Goal: Information Seeking & Learning: Learn about a topic

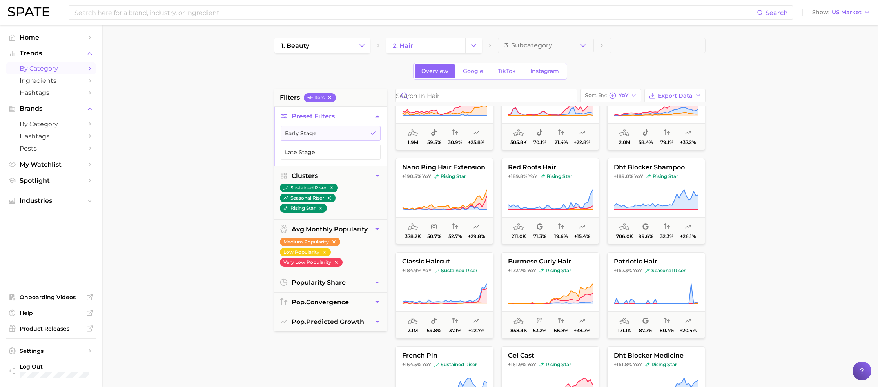
scroll to position [623, 0]
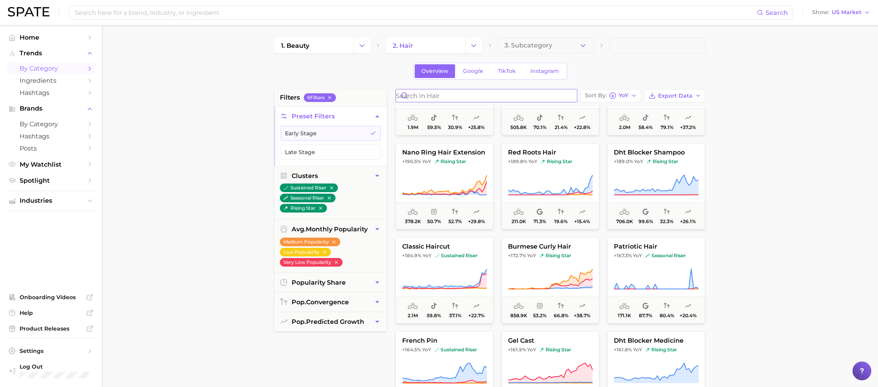
click at [461, 101] on input "Search in hair" at bounding box center [486, 95] width 181 height 13
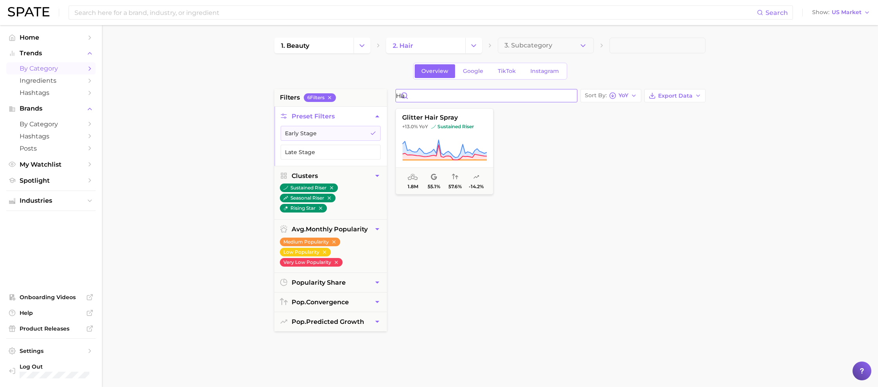
type input "h"
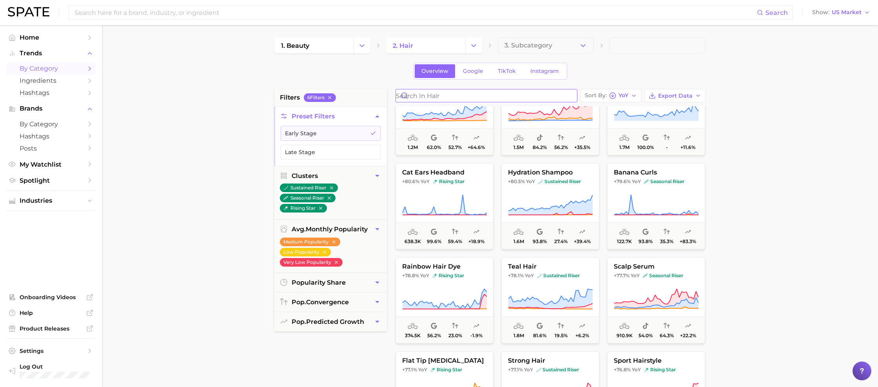
scroll to position [2769, 0]
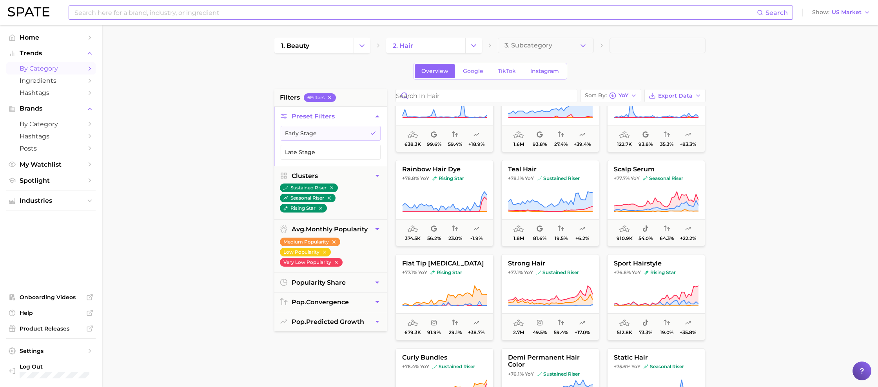
click at [125, 14] on input at bounding box center [415, 12] width 683 height 13
type input "hair spray"
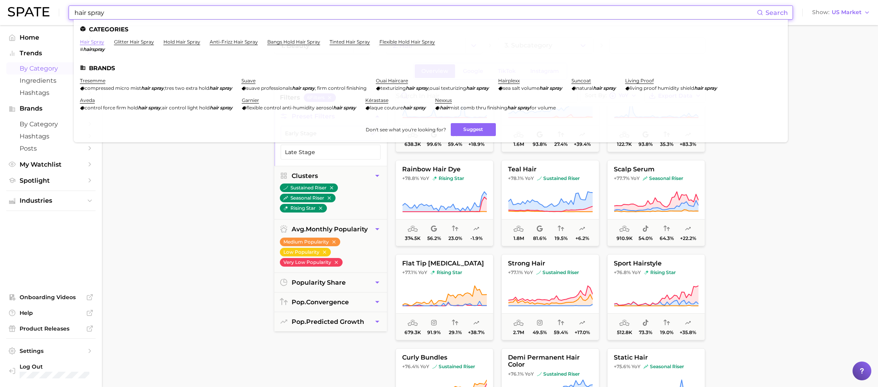
click at [95, 44] on link "hair spray" at bounding box center [92, 42] width 24 height 6
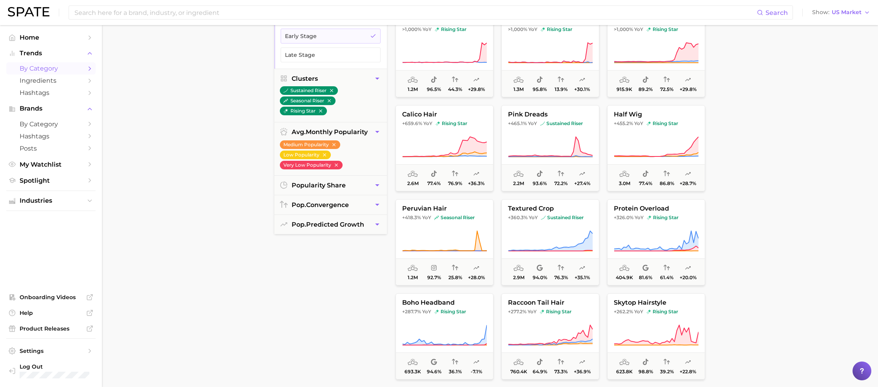
scroll to position [110, 0]
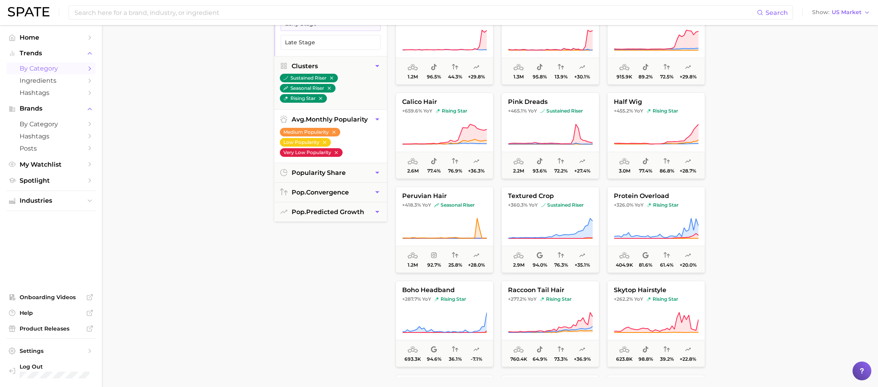
click at [337, 153] on icon "button" at bounding box center [335, 152] width 5 height 5
click at [324, 142] on icon "button" at bounding box center [324, 142] width 3 height 3
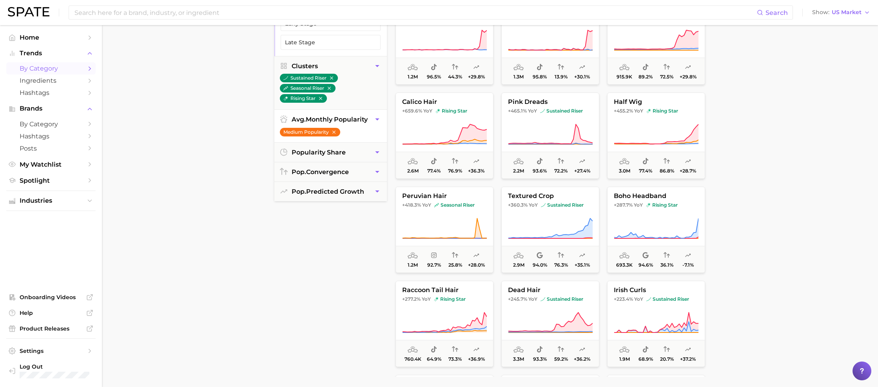
click at [334, 132] on icon "button" at bounding box center [333, 131] width 3 height 3
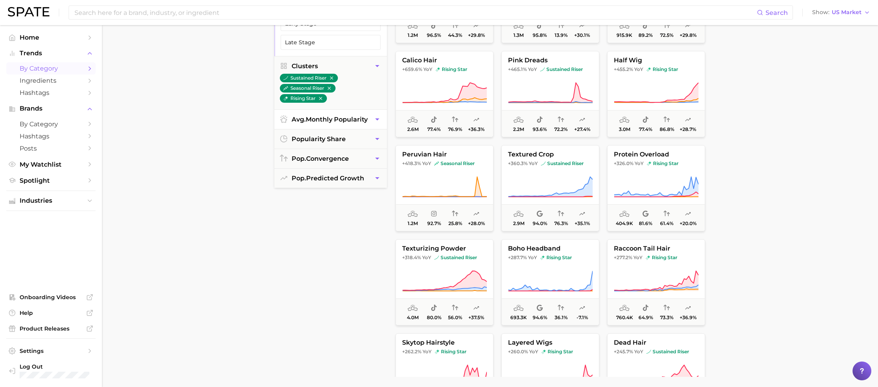
click at [370, 119] on button "avg. monthly popularity" at bounding box center [330, 119] width 112 height 19
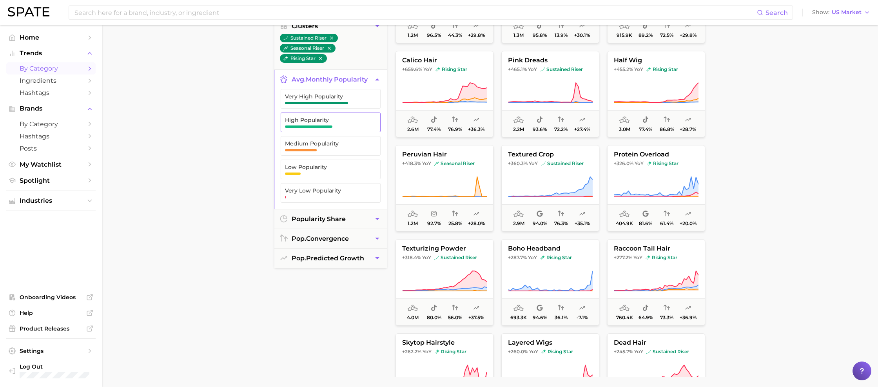
scroll to position [42, 0]
click at [346, 119] on span "High Popularity" at bounding box center [324, 120] width 79 height 6
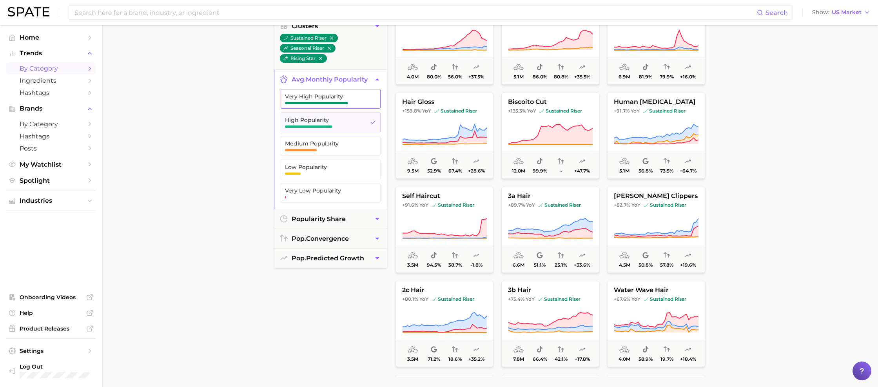
click at [347, 102] on span "button" at bounding box center [316, 103] width 63 height 2
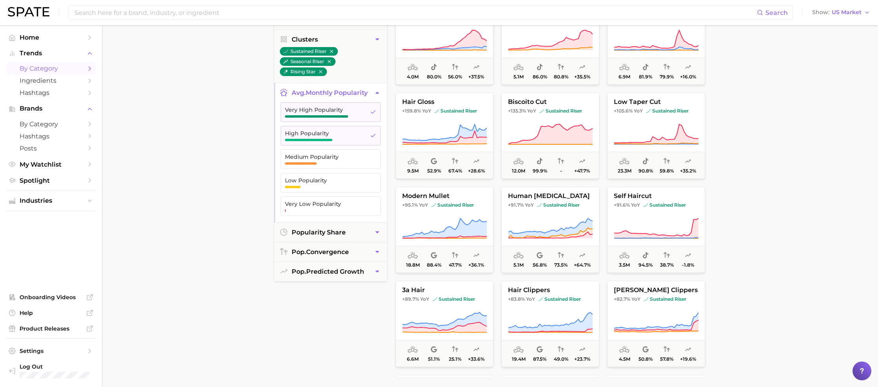
click at [376, 92] on icon "button" at bounding box center [377, 93] width 8 height 8
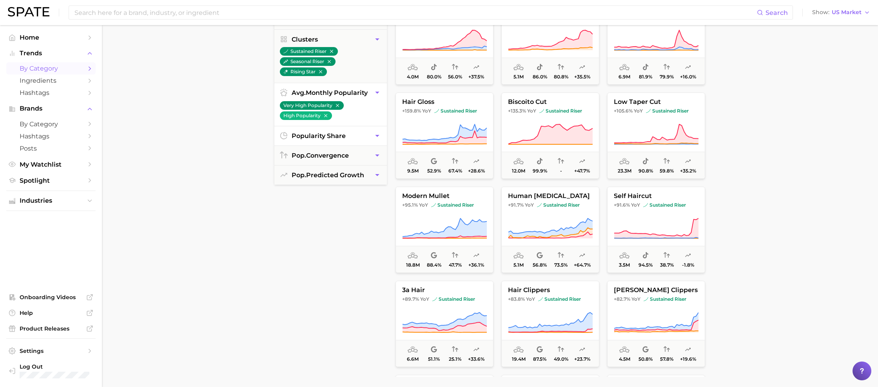
click at [364, 136] on button "popularity share" at bounding box center [330, 135] width 112 height 19
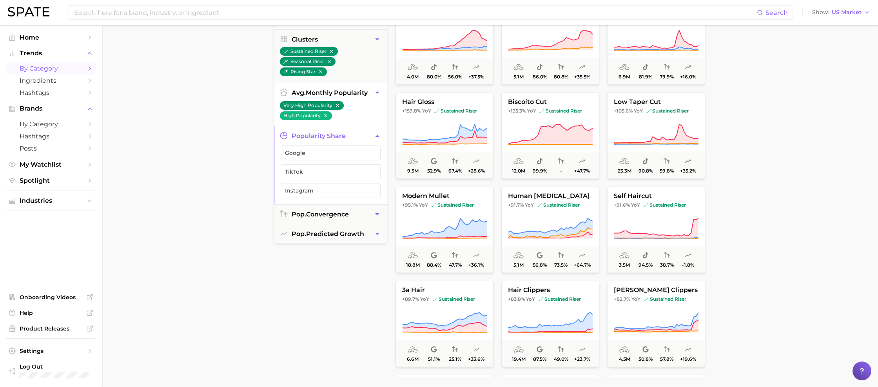
click at [364, 136] on button "popularity share" at bounding box center [330, 135] width 112 height 19
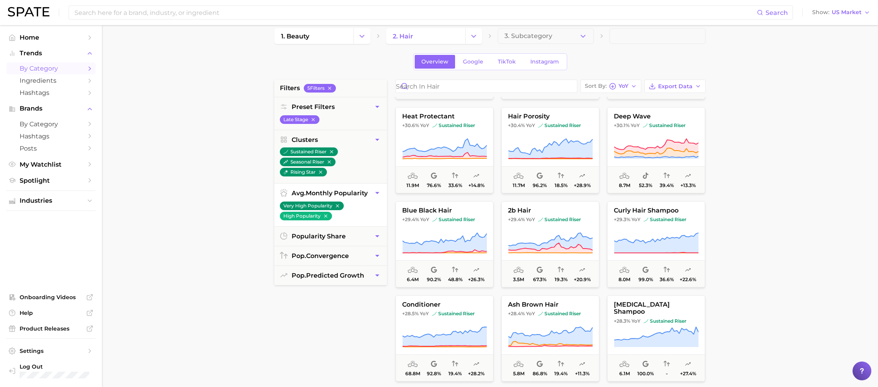
scroll to position [1898, 0]
